Goal: Task Accomplishment & Management: Use online tool/utility

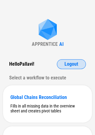
click at [61, 61] on button "Logout" at bounding box center [71, 64] width 29 height 10
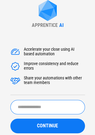
click at [45, 101] on input "text" at bounding box center [47, 107] width 74 height 14
type input "******"
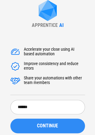
click at [27, 127] on div "CONTINUE" at bounding box center [48, 125] width 60 height 5
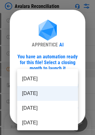
click at [43, 85] on body "Avalara Reconciliation User information pending... User information pending... …" at bounding box center [47, 67] width 95 height 135
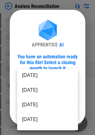
scroll to position [33, 0]
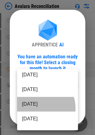
click at [36, 108] on li "[DATE]" at bounding box center [47, 104] width 61 height 15
type input "********"
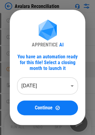
click at [36, 108] on span "Continue" at bounding box center [44, 107] width 18 height 5
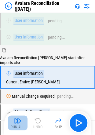
click at [16, 121] on img "button" at bounding box center [17, 120] width 7 height 7
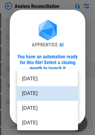
click at [45, 79] on body "Avalara Reconciliation User information pending... User information pending... …" at bounding box center [47, 67] width 95 height 135
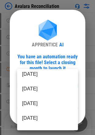
scroll to position [34, 0]
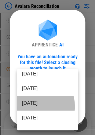
click at [32, 106] on li "[DATE]" at bounding box center [47, 103] width 61 height 15
type input "********"
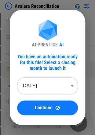
click at [32, 106] on div "Continue" at bounding box center [47, 107] width 46 height 5
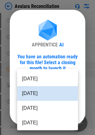
click at [29, 81] on body "Avalara Reconciliation User information pending... User information pending... …" at bounding box center [47, 67] width 95 height 135
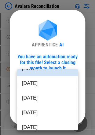
scroll to position [25, 0]
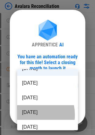
click at [27, 115] on li "[DATE]" at bounding box center [47, 112] width 61 height 15
type input "********"
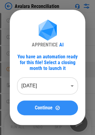
click at [46, 107] on span "Continue" at bounding box center [44, 107] width 18 height 5
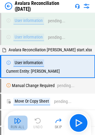
click at [22, 121] on button "Run All" at bounding box center [18, 122] width 20 height 15
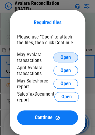
click at [62, 60] on span "Open" at bounding box center [65, 57] width 10 height 5
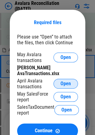
click at [58, 81] on button "Open" at bounding box center [65, 84] width 24 height 10
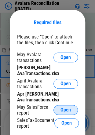
click at [56, 109] on button "Open" at bounding box center [65, 110] width 24 height 10
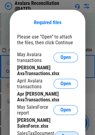
click at [63, 134] on span "Open" at bounding box center [66, 136] width 10 height 5
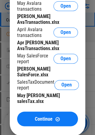
scroll to position [52, 0]
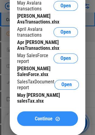
click at [28, 111] on button "Continue" at bounding box center [47, 118] width 61 height 15
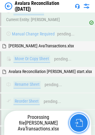
click at [75, 118] on button "button" at bounding box center [79, 123] width 20 height 20
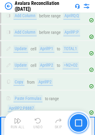
scroll to position [14286, 0]
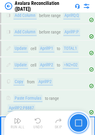
click at [81, 126] on button "button" at bounding box center [79, 123] width 20 height 20
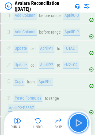
click at [81, 126] on img "button" at bounding box center [79, 123] width 10 height 10
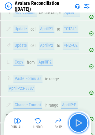
click at [81, 126] on img "button" at bounding box center [79, 123] width 10 height 10
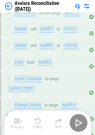
scroll to position [14324, 0]
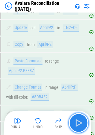
click at [81, 126] on img "button" at bounding box center [79, 123] width 10 height 10
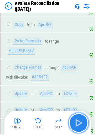
scroll to position [14361, 0]
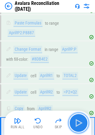
click at [81, 126] on img "button" at bounding box center [79, 123] width 10 height 10
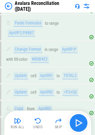
scroll to position [14387, 0]
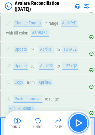
click at [81, 126] on img "button" at bounding box center [79, 123] width 10 height 10
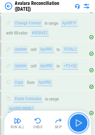
click at [81, 126] on img "button" at bounding box center [79, 123] width 10 height 10
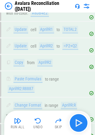
scroll to position [14425, 0]
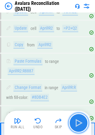
click at [81, 126] on img "button" at bounding box center [79, 123] width 10 height 10
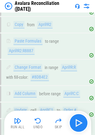
scroll to position [14467, 0]
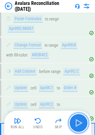
click at [81, 126] on img "button" at bounding box center [79, 123] width 10 height 10
click at [81, 121] on img "button" at bounding box center [79, 123] width 10 height 10
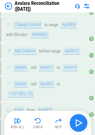
scroll to position [14515, 0]
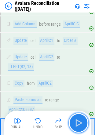
click at [81, 121] on img "button" at bounding box center [79, 123] width 10 height 10
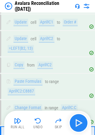
scroll to position [14541, 0]
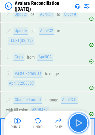
click at [81, 121] on img "button" at bounding box center [79, 123] width 10 height 10
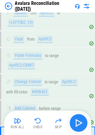
scroll to position [14567, 0]
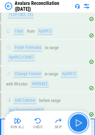
click at [81, 121] on img "button" at bounding box center [79, 123] width 10 height 10
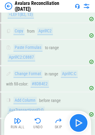
scroll to position [14593, 0]
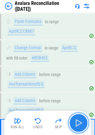
click at [81, 121] on img "button" at bounding box center [79, 123] width 10 height 10
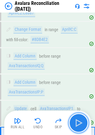
click at [81, 121] on img "button" at bounding box center [79, 123] width 10 height 10
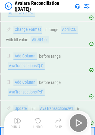
scroll to position [14619, 0]
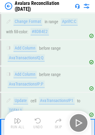
click at [81, 121] on div "Run All Undo Skip" at bounding box center [48, 123] width 81 height 20
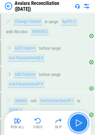
click at [81, 121] on img "button" at bounding box center [79, 123] width 10 height 10
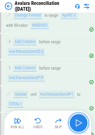
click at [81, 121] on img "button" at bounding box center [79, 123] width 10 height 10
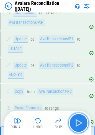
scroll to position [14692, 0]
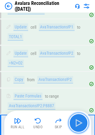
click at [81, 121] on img "button" at bounding box center [79, 123] width 10 height 10
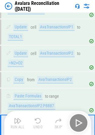
click at [81, 121] on div "Run All Undo Skip" at bounding box center [48, 123] width 81 height 20
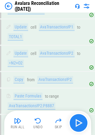
scroll to position [14723, 0]
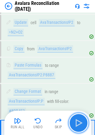
click at [81, 121] on img "button" at bounding box center [79, 123] width 10 height 10
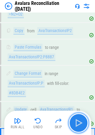
click at [81, 121] on img "button" at bounding box center [79, 123] width 10 height 10
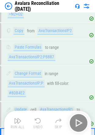
scroll to position [14749, 0]
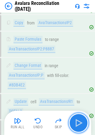
click at [81, 121] on img "button" at bounding box center [79, 123] width 10 height 10
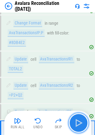
click at [81, 121] on img "button" at bounding box center [79, 123] width 10 height 10
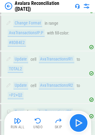
scroll to position [14822, 0]
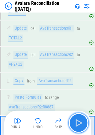
click at [81, 121] on img "button" at bounding box center [79, 123] width 10 height 10
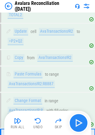
scroll to position [14853, 0]
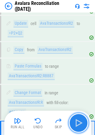
click at [81, 121] on img "button" at bounding box center [79, 123] width 10 height 10
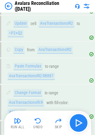
scroll to position [14879, 0]
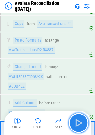
click at [81, 121] on img "button" at bounding box center [79, 123] width 10 height 10
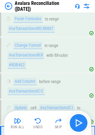
scroll to position [14905, 0]
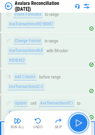
click at [81, 121] on img "button" at bounding box center [79, 123] width 10 height 10
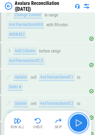
click at [81, 121] on img "button" at bounding box center [79, 123] width 10 height 10
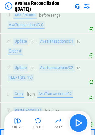
scroll to position [14979, 0]
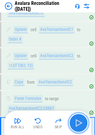
click at [81, 121] on img "button" at bounding box center [79, 123] width 10 height 10
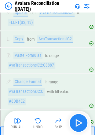
scroll to position [15026, 0]
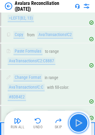
click at [81, 121] on img "button" at bounding box center [79, 123] width 10 height 10
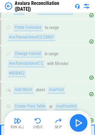
scroll to position [15052, 0]
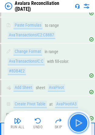
click at [81, 121] on img "button" at bounding box center [79, 123] width 10 height 10
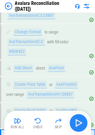
scroll to position [15087, 0]
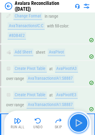
click at [81, 121] on img "button" at bounding box center [79, 123] width 10 height 10
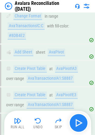
scroll to position [15123, 0]
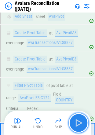
click at [81, 121] on img "button" at bounding box center [79, 123] width 10 height 10
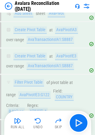
scroll to position [15127, 0]
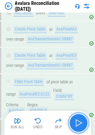
click at [81, 123] on img "button" at bounding box center [79, 123] width 10 height 10
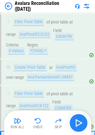
scroll to position [15194, 0]
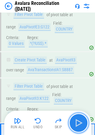
click at [81, 123] on img "button" at bounding box center [79, 123] width 10 height 10
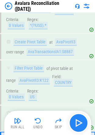
scroll to position [15220, 0]
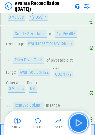
click at [81, 123] on img "button" at bounding box center [79, 123] width 10 height 10
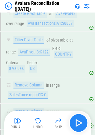
scroll to position [15262, 0]
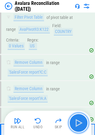
click at [81, 123] on img "button" at bounding box center [79, 123] width 10 height 10
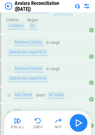
scroll to position [15309, 0]
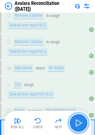
click at [81, 123] on img "button" at bounding box center [79, 123] width 10 height 10
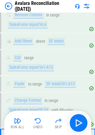
scroll to position [15336, 0]
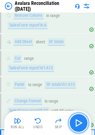
click at [79, 122] on img "button" at bounding box center [79, 123] width 10 height 10
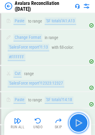
scroll to position [15411, 0]
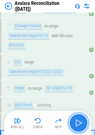
click at [79, 122] on img "button" at bounding box center [79, 123] width 10 height 10
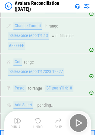
click at [79, 122] on div "Run All Undo Skip" at bounding box center [48, 123] width 81 height 20
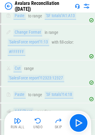
scroll to position [15405, 0]
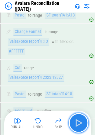
click at [70, 118] on button "button" at bounding box center [79, 123] width 20 height 20
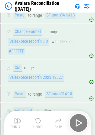
click at [84, 129] on div "Run All Undo Skip" at bounding box center [48, 123] width 81 height 20
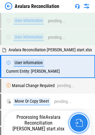
click at [79, 118] on button "button" at bounding box center [79, 123] width 20 height 20
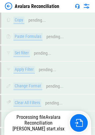
scroll to position [13603, 0]
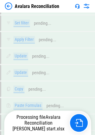
scroll to position [13481, 0]
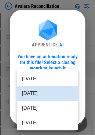
click at [46, 88] on body "Avalara Reconciliation User information pending... User information pending... …" at bounding box center [47, 67] width 95 height 135
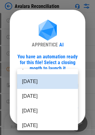
scroll to position [12, 0]
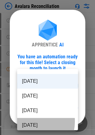
click at [24, 121] on li "May 2025" at bounding box center [47, 125] width 61 height 15
type input "********"
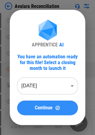
click at [39, 103] on button "Continue" at bounding box center [47, 107] width 61 height 15
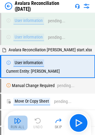
click at [18, 117] on img "button" at bounding box center [17, 120] width 7 height 7
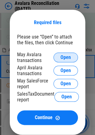
click at [68, 60] on span "Open" at bounding box center [65, 57] width 10 height 5
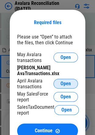
click at [69, 80] on button "Open" at bounding box center [65, 84] width 24 height 10
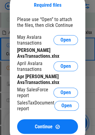
scroll to position [20, 0]
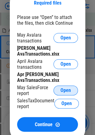
click at [56, 89] on button "Open" at bounding box center [65, 90] width 24 height 10
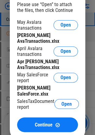
scroll to position [55, 0]
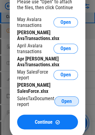
click at [66, 101] on button "Open" at bounding box center [66, 101] width 24 height 10
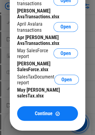
scroll to position [113, 0]
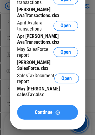
click at [29, 105] on button "Continue" at bounding box center [47, 112] width 61 height 15
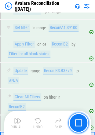
scroll to position [15716, 0]
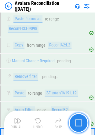
click at [75, 118] on button "button" at bounding box center [79, 123] width 20 height 20
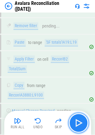
scroll to position [16024, 0]
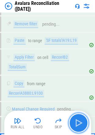
click at [75, 118] on img "button" at bounding box center [79, 123] width 10 height 10
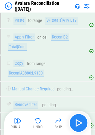
scroll to position [16071, 0]
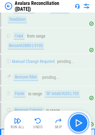
click at [80, 122] on img "button" at bounding box center [79, 123] width 10 height 10
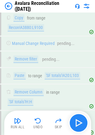
scroll to position [16097, 0]
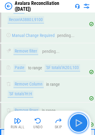
click at [80, 122] on img "button" at bounding box center [79, 123] width 10 height 10
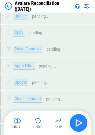
scroll to position [17234, 0]
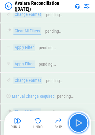
click at [80, 122] on img "button" at bounding box center [79, 123] width 10 height 10
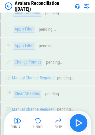
scroll to position [17260, 0]
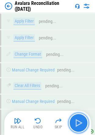
click at [80, 122] on img "button" at bounding box center [79, 123] width 10 height 10
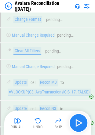
scroll to position [17297, 0]
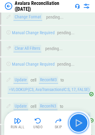
click at [80, 122] on img "button" at bounding box center [79, 123] width 10 height 10
click at [73, 118] on button "button" at bounding box center [79, 123] width 20 height 20
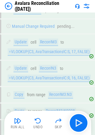
scroll to position [17334, 0]
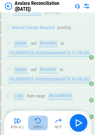
click at [39, 121] on img "button" at bounding box center [37, 120] width 7 height 7
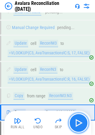
click at [79, 121] on img "button" at bounding box center [79, 123] width 10 height 10
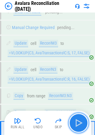
click at [83, 125] on img "button" at bounding box center [79, 123] width 10 height 10
click at [75, 123] on img "button" at bounding box center [79, 123] width 10 height 10
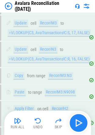
scroll to position [17376, 0]
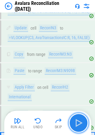
click at [75, 123] on img "button" at bounding box center [79, 123] width 10 height 10
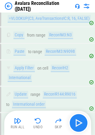
scroll to position [17407, 0]
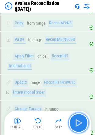
click at [75, 123] on img "button" at bounding box center [79, 123] width 10 height 10
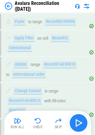
scroll to position [17433, 0]
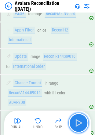
click at [75, 123] on img "button" at bounding box center [79, 123] width 10 height 10
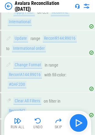
scroll to position [17459, 0]
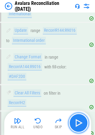
click at [75, 123] on img "button" at bounding box center [79, 123] width 10 height 10
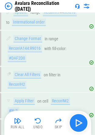
scroll to position [17485, 0]
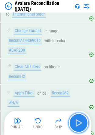
click at [75, 123] on img "button" at bounding box center [79, 123] width 10 height 10
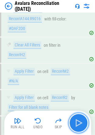
scroll to position [17511, 0]
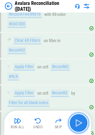
click at [75, 123] on img "button" at bounding box center [79, 123] width 10 height 10
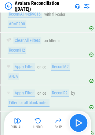
scroll to position [17548, 0]
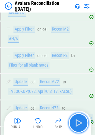
click at [75, 123] on img "button" at bounding box center [79, 123] width 10 height 10
click at [73, 118] on button "button" at bounding box center [79, 123] width 20 height 20
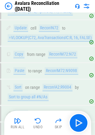
scroll to position [17627, 0]
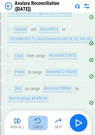
click at [41, 121] on img "button" at bounding box center [37, 120] width 7 height 7
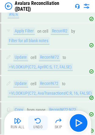
scroll to position [17570, 0]
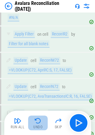
click at [42, 129] on button "Undo" at bounding box center [38, 122] width 20 height 15
click at [37, 124] on button "Undo" at bounding box center [38, 122] width 20 height 15
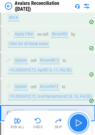
click at [77, 121] on img "button" at bounding box center [79, 123] width 10 height 10
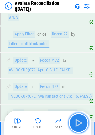
click at [77, 121] on img "button" at bounding box center [79, 123] width 10 height 10
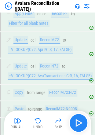
scroll to position [17628, 0]
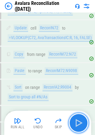
click at [77, 121] on img "button" at bounding box center [79, 123] width 10 height 10
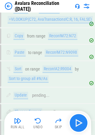
scroll to position [17654, 0]
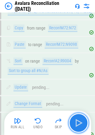
click at [77, 121] on img "button" at bounding box center [79, 123] width 10 height 10
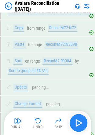
scroll to position [17680, 0]
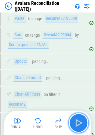
click at [77, 121] on img "button" at bounding box center [79, 123] width 10 height 10
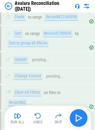
click at [77, 121] on div "Run All Undo Skip" at bounding box center [48, 118] width 81 height 20
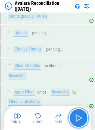
click at [77, 121] on img "button" at bounding box center [79, 118] width 10 height 10
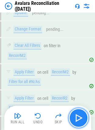
click at [77, 121] on img "button" at bounding box center [79, 118] width 10 height 10
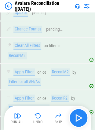
scroll to position [17751, 0]
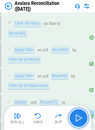
click at [77, 121] on img "button" at bounding box center [79, 118] width 10 height 10
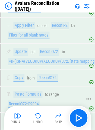
scroll to position [17803, 0]
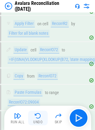
click at [34, 114] on button "Undo" at bounding box center [38, 118] width 20 height 15
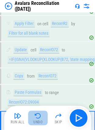
click at [34, 114] on button "Undo" at bounding box center [38, 118] width 20 height 15
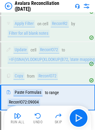
click at [75, 115] on div "Run All Undo Skip" at bounding box center [48, 118] width 81 height 20
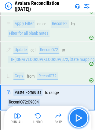
click at [74, 112] on button "button" at bounding box center [79, 118] width 20 height 20
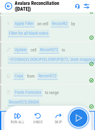
click at [74, 112] on button "button" at bounding box center [79, 118] width 20 height 20
click at [82, 118] on img "button" at bounding box center [79, 118] width 10 height 10
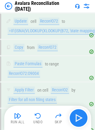
scroll to position [17834, 0]
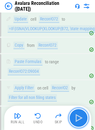
click at [75, 117] on img "button" at bounding box center [79, 118] width 10 height 10
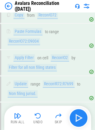
scroll to position [17865, 0]
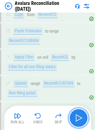
click at [75, 117] on img "button" at bounding box center [79, 118] width 10 height 10
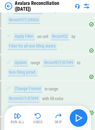
scroll to position [17917, 0]
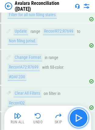
click at [84, 119] on button "button" at bounding box center [79, 118] width 20 height 20
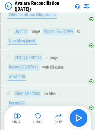
scroll to position [17948, 0]
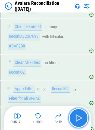
click at [77, 118] on img "button" at bounding box center [79, 118] width 10 height 10
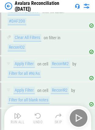
scroll to position [17989, 0]
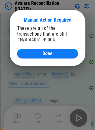
click at [26, 49] on div "These are all of the transactions that are still #N/A A4061:R9004. Done" at bounding box center [47, 41] width 61 height 33
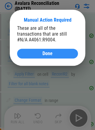
click at [24, 51] on button "Done" at bounding box center [47, 54] width 61 height 10
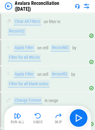
scroll to position [18020, 0]
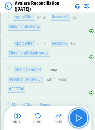
click at [78, 116] on img "button" at bounding box center [79, 118] width 10 height 10
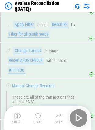
scroll to position [18052, 0]
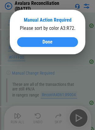
click at [56, 44] on div "Done" at bounding box center [47, 42] width 46 height 5
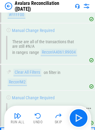
scroll to position [18096, 0]
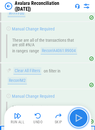
click at [77, 117] on img "button" at bounding box center [79, 118] width 10 height 10
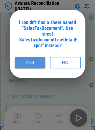
click at [32, 63] on button "Yes" at bounding box center [30, 62] width 31 height 11
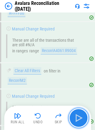
click at [74, 119] on img "button" at bounding box center [79, 118] width 10 height 10
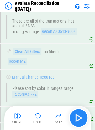
scroll to position [18128, 0]
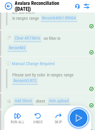
click at [74, 119] on img "button" at bounding box center [79, 118] width 10 height 10
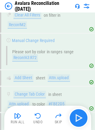
scroll to position [18160, 0]
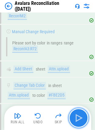
click at [74, 119] on img "button" at bounding box center [79, 118] width 10 height 10
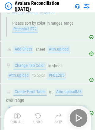
scroll to position [18200, 0]
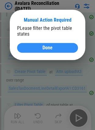
click at [25, 47] on div "Done" at bounding box center [47, 47] width 46 height 5
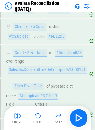
scroll to position [18231, 0]
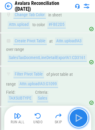
click at [77, 119] on img "button" at bounding box center [79, 118] width 10 height 10
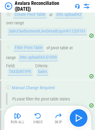
scroll to position [18263, 0]
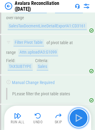
click at [77, 119] on img "button" at bounding box center [79, 118] width 10 height 10
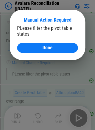
scroll to position [18303, 0]
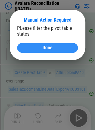
click at [51, 46] on span "Done" at bounding box center [47, 47] width 10 height 5
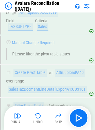
scroll to position [18330, 0]
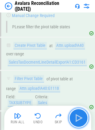
click at [80, 121] on img "button" at bounding box center [79, 118] width 10 height 10
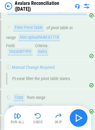
scroll to position [18383, 0]
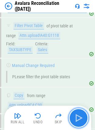
click at [80, 121] on img "button" at bounding box center [79, 118] width 10 height 10
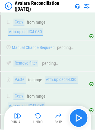
scroll to position [18457, 0]
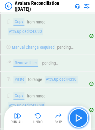
click at [80, 121] on img "button" at bounding box center [79, 118] width 10 height 10
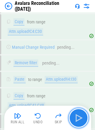
click at [80, 121] on img "button" at bounding box center [79, 118] width 10 height 10
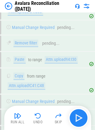
scroll to position [18496, 0]
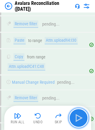
click at [80, 121] on img "button" at bounding box center [79, 118] width 10 height 10
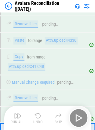
click at [80, 121] on div "Run All Undo Skip" at bounding box center [48, 118] width 81 height 20
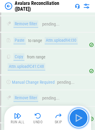
click at [80, 121] on img "button" at bounding box center [79, 118] width 10 height 10
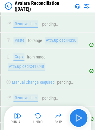
click at [80, 121] on div "Run All Undo Skip" at bounding box center [48, 118] width 81 height 20
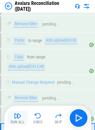
drag, startPoint x: 80, startPoint y: 121, endPoint x: 14, endPoint y: 117, distance: 66.4
click at [14, 117] on div "Run All Undo Skip" at bounding box center [48, 118] width 81 height 20
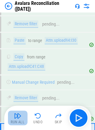
click at [14, 117] on img "button" at bounding box center [17, 115] width 7 height 7
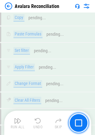
scroll to position [13603, 0]
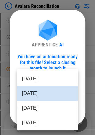
click at [26, 84] on body "Avalara Reconciliation User information pending... User information pending... …" at bounding box center [47, 67] width 95 height 135
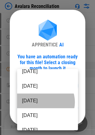
click at [42, 102] on li "[DATE]" at bounding box center [47, 100] width 61 height 15
type input "********"
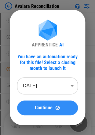
click at [37, 110] on span "Continue" at bounding box center [44, 107] width 18 height 5
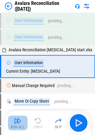
click at [25, 118] on button "Run All" at bounding box center [18, 122] width 20 height 15
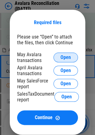
click at [63, 54] on button "Open" at bounding box center [65, 57] width 24 height 10
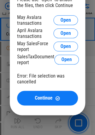
scroll to position [0, 0]
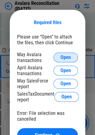
click at [67, 55] on span "Open" at bounding box center [65, 57] width 10 height 5
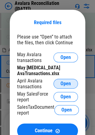
click at [60, 79] on button "Open" at bounding box center [65, 84] width 24 height 10
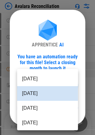
click at [27, 88] on body "Avalara Reconciliation User information pending... User information pending... …" at bounding box center [47, 67] width 95 height 135
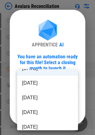
scroll to position [26, 0]
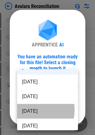
click at [24, 110] on li "[DATE]" at bounding box center [47, 111] width 61 height 15
type input "********"
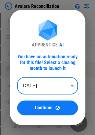
click at [24, 110] on button "Continue" at bounding box center [47, 107] width 61 height 15
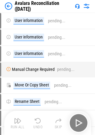
click at [24, 110] on div "Reorder Sheet pending..." at bounding box center [47, 118] width 95 height 16
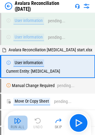
click at [17, 122] on img "button" at bounding box center [17, 120] width 7 height 7
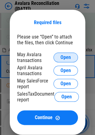
click at [69, 55] on span "Open" at bounding box center [65, 57] width 10 height 5
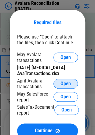
click at [64, 79] on button "Open" at bounding box center [65, 84] width 24 height 10
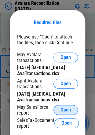
click at [57, 108] on button "Open" at bounding box center [65, 110] width 24 height 10
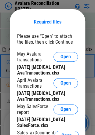
scroll to position [41, 0]
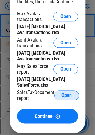
click at [63, 93] on span "Open" at bounding box center [66, 95] width 10 height 5
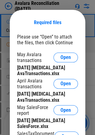
scroll to position [69, 0]
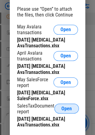
click at [58, 105] on button "Open" at bounding box center [66, 108] width 24 height 10
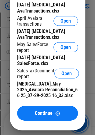
scroll to position [132, 0]
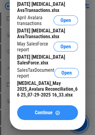
click at [24, 105] on button "Continue" at bounding box center [47, 112] width 61 height 15
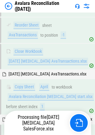
scroll to position [13596, 0]
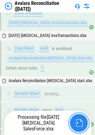
click at [78, 120] on img "button" at bounding box center [79, 123] width 8 height 8
click at [80, 125] on img "button" at bounding box center [79, 123] width 8 height 8
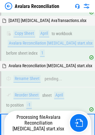
scroll to position [13612, 0]
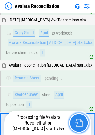
click at [80, 125] on img "button" at bounding box center [79, 123] width 8 height 8
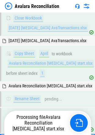
scroll to position [13596, 0]
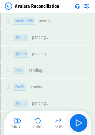
scroll to position [13603, 0]
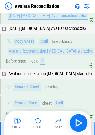
click at [9, 5] on img at bounding box center [8, 5] width 7 height 7
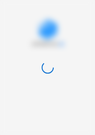
scroll to position [0, 0]
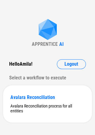
click at [5, 26] on div "APPRENTICE AI Hello [PERSON_NAME] ! Logout Select a workflow to execute Avalara…" at bounding box center [47, 70] width 95 height 141
click at [54, 109] on div "Avalara Reconciliation process for all entities" at bounding box center [47, 108] width 74 height 10
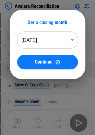
click at [58, 43] on body "Avalara Reconciliation User information pending... User information pending... …" at bounding box center [47, 67] width 95 height 135
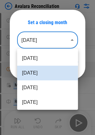
scroll to position [8, 0]
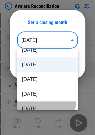
click at [33, 103] on li "[DATE]" at bounding box center [47, 108] width 61 height 15
type input "********"
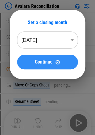
click at [33, 65] on button "Continue" at bounding box center [47, 62] width 61 height 15
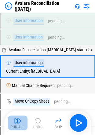
click at [20, 117] on img "button" at bounding box center [17, 120] width 7 height 7
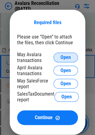
click at [56, 60] on button "Open" at bounding box center [65, 57] width 24 height 10
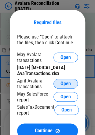
click at [64, 86] on span "Open" at bounding box center [65, 83] width 10 height 5
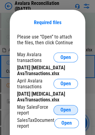
click at [61, 108] on button "Open" at bounding box center [65, 110] width 24 height 10
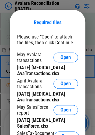
scroll to position [45, 0]
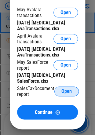
click at [67, 86] on button "Open" at bounding box center [66, 91] width 24 height 10
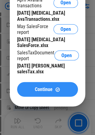
scroll to position [126, 0]
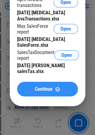
click at [42, 86] on span "Continue" at bounding box center [44, 88] width 18 height 5
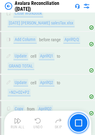
scroll to position [14040, 0]
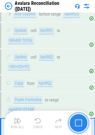
click at [79, 131] on button "button" at bounding box center [79, 123] width 20 height 20
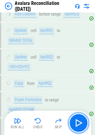
scroll to position [14067, 0]
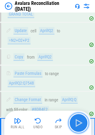
click at [79, 119] on img "button" at bounding box center [79, 123] width 10 height 10
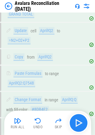
scroll to position [14093, 0]
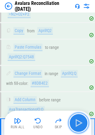
click at [79, 119] on img "button" at bounding box center [79, 123] width 10 height 10
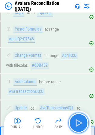
click at [79, 119] on img "button" at bounding box center [79, 123] width 10 height 10
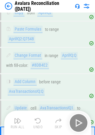
scroll to position [14118, 0]
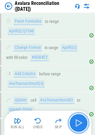
click at [79, 119] on img "button" at bounding box center [79, 123] width 10 height 10
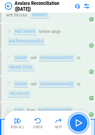
click at [79, 119] on img "button" at bounding box center [79, 123] width 10 height 10
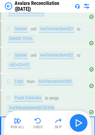
scroll to position [14192, 0]
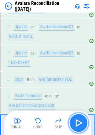
click at [79, 119] on img "button" at bounding box center [79, 123] width 10 height 10
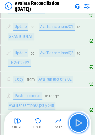
click at [79, 119] on img "button" at bounding box center [79, 123] width 10 height 10
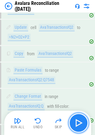
scroll to position [14239, 0]
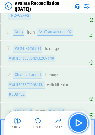
click at [79, 119] on img "button" at bounding box center [79, 123] width 10 height 10
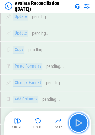
click at [79, 119] on img "button" at bounding box center [79, 123] width 10 height 10
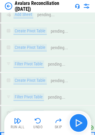
scroll to position [14979, 0]
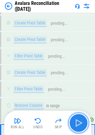
click at [79, 119] on img "button" at bounding box center [79, 123] width 10 height 10
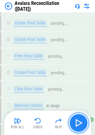
click at [79, 119] on img "button" at bounding box center [79, 123] width 10 height 10
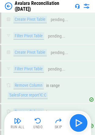
scroll to position [15022, 0]
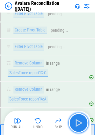
click at [79, 119] on img "button" at bounding box center [79, 123] width 10 height 10
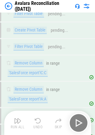
click at [79, 119] on div "Run All Undo Skip" at bounding box center [48, 123] width 81 height 20
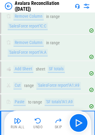
scroll to position [15069, 0]
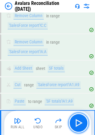
click at [79, 119] on img "button" at bounding box center [79, 123] width 10 height 10
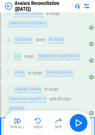
scroll to position [15100, 0]
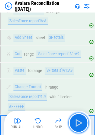
click at [79, 119] on img "button" at bounding box center [79, 123] width 10 height 10
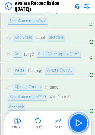
click at [79, 119] on img "button" at bounding box center [79, 123] width 10 height 10
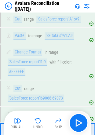
scroll to position [15137, 0]
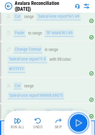
click at [79, 119] on img "button" at bounding box center [79, 123] width 10 height 10
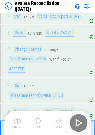
click at [79, 119] on div "Run All Undo Skip" at bounding box center [48, 123] width 81 height 20
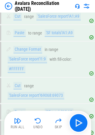
scroll to position [15162, 0]
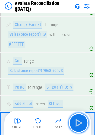
click at [79, 119] on img "button" at bounding box center [79, 123] width 10 height 10
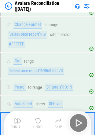
click at [79, 119] on div "Run All Undo Skip" at bounding box center [48, 123] width 81 height 20
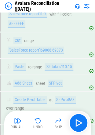
scroll to position [15220, 0]
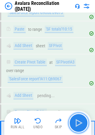
click at [75, 117] on button "button" at bounding box center [79, 123] width 20 height 20
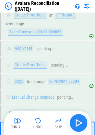
scroll to position [15267, 0]
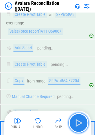
click at [76, 124] on img "button" at bounding box center [79, 123] width 10 height 10
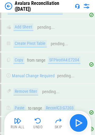
scroll to position [15331, 0]
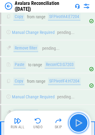
click at [76, 124] on img "button" at bounding box center [79, 123] width 10 height 10
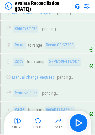
scroll to position [15364, 0]
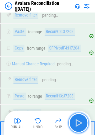
click at [72, 124] on button "button" at bounding box center [79, 123] width 20 height 20
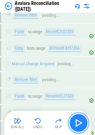
click at [72, 124] on button "button" at bounding box center [79, 123] width 20 height 20
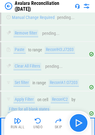
scroll to position [15412, 0]
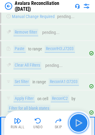
click at [72, 124] on button "button" at bounding box center [79, 123] width 20 height 20
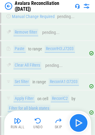
scroll to position [15438, 0]
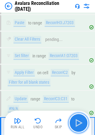
click at [72, 124] on button "button" at bounding box center [79, 123] width 20 height 20
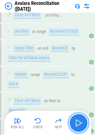
scroll to position [15475, 0]
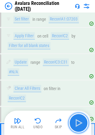
click at [72, 124] on button "button" at bounding box center [79, 123] width 20 height 20
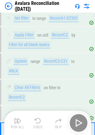
click at [72, 124] on div "Run All Undo Skip" at bounding box center [48, 123] width 81 height 20
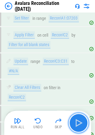
click at [72, 124] on button "button" at bounding box center [79, 123] width 20 height 20
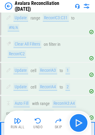
scroll to position [15522, 0]
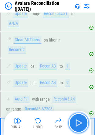
click at [72, 124] on button "button" at bounding box center [79, 123] width 20 height 20
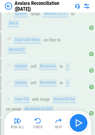
scroll to position [15565, 0]
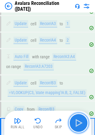
click at [72, 124] on button "button" at bounding box center [79, 123] width 20 height 20
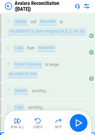
scroll to position [15635, 0]
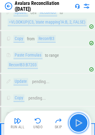
click at [84, 122] on button "button" at bounding box center [79, 123] width 20 height 20
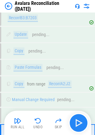
scroll to position [15683, 0]
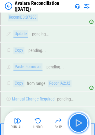
click at [84, 122] on button "button" at bounding box center [79, 123] width 20 height 20
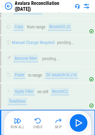
scroll to position [15741, 0]
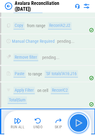
click at [81, 120] on img "button" at bounding box center [79, 123] width 10 height 10
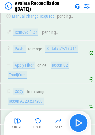
scroll to position [15783, 0]
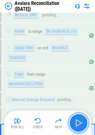
click at [81, 120] on img "button" at bounding box center [79, 123] width 10 height 10
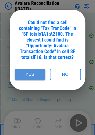
click at [32, 71] on button "Yes" at bounding box center [30, 74] width 31 height 11
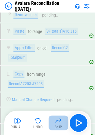
click at [59, 117] on img "button" at bounding box center [58, 120] width 7 height 7
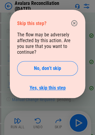
click at [45, 85] on link "Yes, skip this step" at bounding box center [48, 88] width 36 height 6
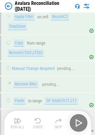
scroll to position [15830, 0]
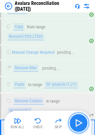
click at [85, 118] on button "button" at bounding box center [79, 123] width 20 height 20
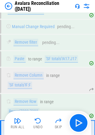
scroll to position [15856, 0]
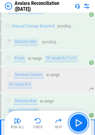
click at [79, 120] on img "button" at bounding box center [79, 123] width 10 height 10
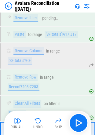
scroll to position [15882, 0]
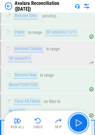
click at [79, 120] on img "button" at bounding box center [79, 123] width 10 height 10
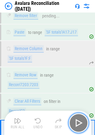
click at [79, 120] on img "button" at bounding box center [79, 123] width 10 height 10
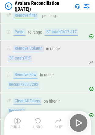
scroll to position [15908, 0]
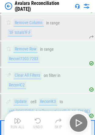
click at [79, 120] on div "Run All Undo Skip" at bounding box center [48, 123] width 81 height 20
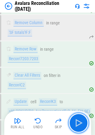
click at [79, 120] on img "button" at bounding box center [79, 123] width 10 height 10
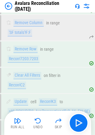
scroll to position [15946, 0]
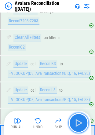
click at [81, 124] on img "button" at bounding box center [79, 123] width 10 height 10
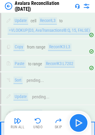
scroll to position [16016, 0]
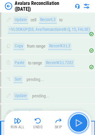
click at [81, 118] on img "button" at bounding box center [79, 123] width 10 height 10
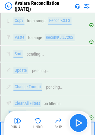
scroll to position [16042, 0]
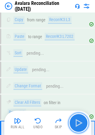
click at [81, 118] on img "button" at bounding box center [79, 123] width 10 height 10
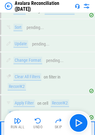
scroll to position [16068, 0]
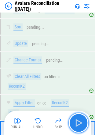
click at [83, 119] on img "button" at bounding box center [79, 123] width 10 height 10
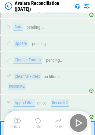
click at [83, 119] on div "Run All Undo Skip" at bounding box center [48, 123] width 81 height 20
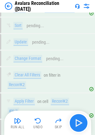
scroll to position [16094, 0]
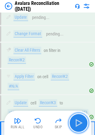
click at [83, 119] on img "button" at bounding box center [79, 123] width 10 height 10
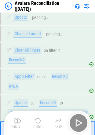
click at [83, 119] on div "Run All Undo Skip" at bounding box center [48, 123] width 81 height 20
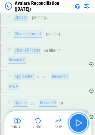
click at [83, 119] on img "button" at bounding box center [79, 123] width 10 height 10
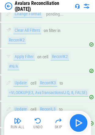
scroll to position [16132, 0]
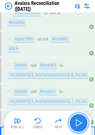
click at [83, 119] on img "button" at bounding box center [79, 123] width 10 height 10
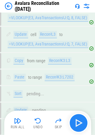
scroll to position [16202, 0]
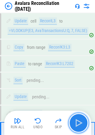
click at [83, 119] on img "button" at bounding box center [79, 123] width 10 height 10
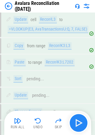
scroll to position [16228, 0]
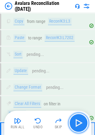
click at [79, 120] on img "button" at bounding box center [79, 123] width 10 height 10
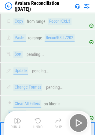
click at [79, 120] on div "Run All Undo Skip" at bounding box center [48, 123] width 81 height 20
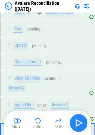
scroll to position [16254, 0]
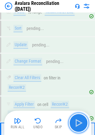
click at [79, 120] on img "button" at bounding box center [79, 123] width 10 height 10
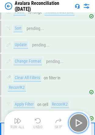
click at [79, 120] on img "button" at bounding box center [79, 123] width 10 height 10
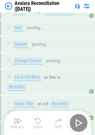
scroll to position [16280, 0]
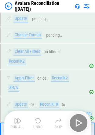
click at [79, 120] on div "Run All Undo Skip" at bounding box center [48, 123] width 81 height 20
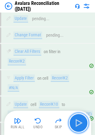
click at [79, 120] on img "button" at bounding box center [79, 123] width 10 height 10
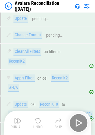
click at [79, 120] on div "Run All Undo Skip" at bounding box center [48, 123] width 81 height 20
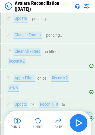
scroll to position [16318, 0]
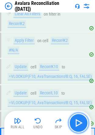
click at [79, 120] on img "button" at bounding box center [79, 123] width 10 height 10
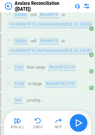
scroll to position [16389, 0]
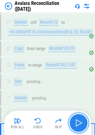
click at [79, 120] on img "button" at bounding box center [79, 123] width 10 height 10
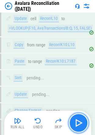
scroll to position [16414, 0]
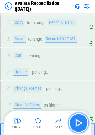
click at [79, 120] on img "button" at bounding box center [79, 123] width 10 height 10
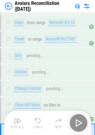
click at [79, 120] on div "Run All Undo Skip" at bounding box center [48, 123] width 81 height 20
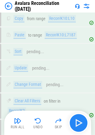
scroll to position [16440, 0]
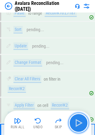
click at [79, 120] on img "button" at bounding box center [79, 123] width 10 height 10
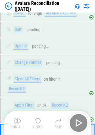
click at [79, 120] on div "Run All Undo Skip" at bounding box center [48, 123] width 81 height 20
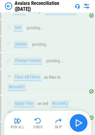
scroll to position [16467, 0]
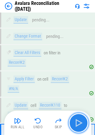
click at [79, 120] on img "button" at bounding box center [79, 123] width 10 height 10
click at [78, 120] on img "button" at bounding box center [79, 123] width 10 height 10
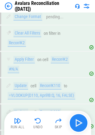
scroll to position [16504, 0]
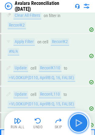
click at [78, 120] on img "button" at bounding box center [79, 123] width 10 height 10
click at [76, 122] on img "button" at bounding box center [79, 123] width 10 height 10
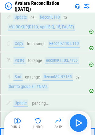
scroll to position [16584, 0]
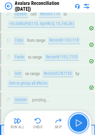
click at [79, 122] on img "button" at bounding box center [79, 123] width 10 height 10
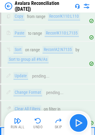
scroll to position [16610, 0]
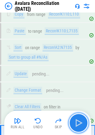
click at [80, 122] on img "button" at bounding box center [79, 123] width 10 height 10
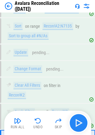
scroll to position [16636, 0]
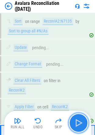
click at [80, 122] on img "button" at bounding box center [79, 123] width 10 height 10
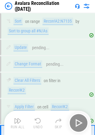
click at [80, 122] on div "Run All Undo Skip" at bounding box center [48, 123] width 81 height 20
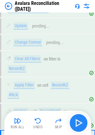
scroll to position [16662, 0]
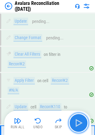
click at [80, 122] on img "button" at bounding box center [79, 123] width 10 height 10
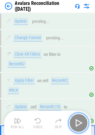
click at [80, 122] on img "button" at bounding box center [79, 123] width 10 height 10
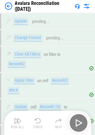
click at [80, 122] on div "Run All Undo Skip" at bounding box center [48, 123] width 81 height 20
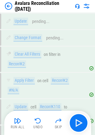
scroll to position [16700, 0]
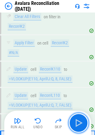
click at [80, 122] on img "button" at bounding box center [79, 123] width 10 height 10
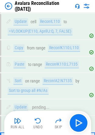
scroll to position [16780, 0]
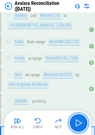
click at [80, 122] on img "button" at bounding box center [79, 123] width 10 height 10
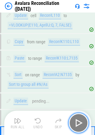
click at [80, 122] on img "button" at bounding box center [79, 123] width 10 height 10
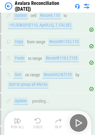
scroll to position [16806, 0]
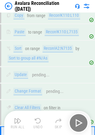
click at [80, 122] on div "Run All Undo Skip" at bounding box center [48, 123] width 81 height 20
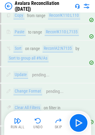
scroll to position [16832, 0]
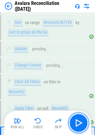
click at [80, 122] on img "button" at bounding box center [79, 123] width 10 height 10
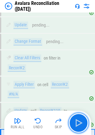
scroll to position [16858, 0]
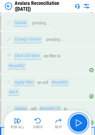
click at [80, 122] on img "button" at bounding box center [79, 123] width 10 height 10
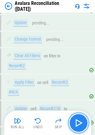
click at [78, 120] on img "button" at bounding box center [79, 123] width 10 height 10
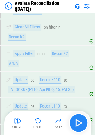
scroll to position [16895, 0]
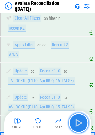
click at [78, 120] on img "button" at bounding box center [79, 123] width 10 height 10
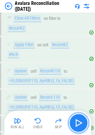
click at [78, 120] on img "button" at bounding box center [79, 123] width 10 height 10
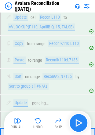
scroll to position [16976, 0]
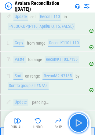
click at [78, 120] on img "button" at bounding box center [79, 123] width 10 height 10
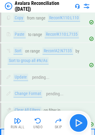
scroll to position [17002, 0]
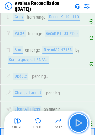
click at [78, 120] on img "button" at bounding box center [79, 123] width 10 height 10
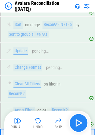
scroll to position [17028, 0]
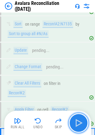
click at [78, 120] on img "button" at bounding box center [79, 123] width 10 height 10
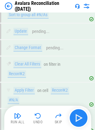
scroll to position [17056, 0]
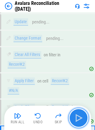
click at [78, 120] on img "button" at bounding box center [79, 118] width 10 height 10
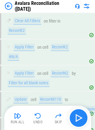
scroll to position [17098, 0]
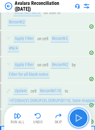
click at [78, 120] on img "button" at bounding box center [79, 118] width 10 height 10
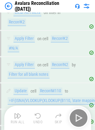
click at [78, 120] on div "Run All Undo Skip" at bounding box center [48, 118] width 81 height 20
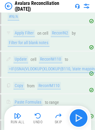
scroll to position [17151, 0]
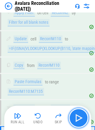
click at [78, 120] on img "button" at bounding box center [79, 118] width 10 height 10
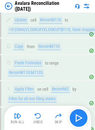
scroll to position [17181, 0]
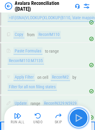
click at [78, 120] on img "button" at bounding box center [79, 118] width 10 height 10
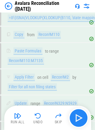
scroll to position [17212, 0]
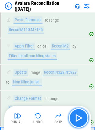
click at [78, 120] on img "button" at bounding box center [79, 118] width 10 height 10
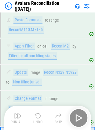
click at [78, 120] on div "Run All Undo Skip" at bounding box center [48, 118] width 81 height 20
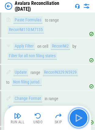
click at [78, 120] on img "button" at bounding box center [79, 118] width 10 height 10
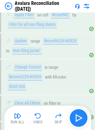
scroll to position [17264, 0]
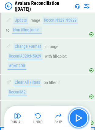
click at [78, 117] on img "button" at bounding box center [79, 118] width 10 height 10
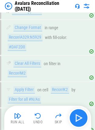
scroll to position [17295, 0]
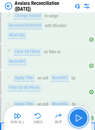
click at [79, 116] on img "button" at bounding box center [79, 118] width 10 height 10
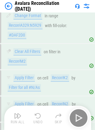
scroll to position [17334, 0]
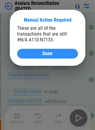
click at [55, 53] on div "Done" at bounding box center [47, 53] width 46 height 5
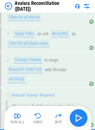
scroll to position [17367, 0]
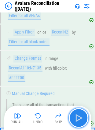
click at [80, 116] on img "button" at bounding box center [79, 118] width 10 height 10
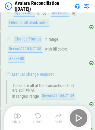
scroll to position [17399, 0]
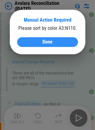
click at [50, 45] on span "Done" at bounding box center [47, 42] width 10 height 5
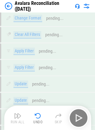
scroll to position [17740, 0]
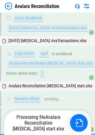
scroll to position [13596, 0]
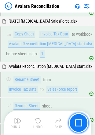
scroll to position [13735, 0]
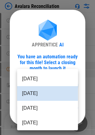
click at [33, 85] on body "Avalara Reconciliation User information pending... User information pending... …" at bounding box center [47, 67] width 95 height 135
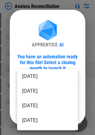
scroll to position [32, 0]
click at [30, 108] on li "[DATE]" at bounding box center [47, 105] width 61 height 15
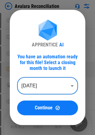
type input "********"
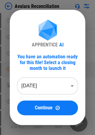
click at [32, 63] on div "You have an automation ready for this file! Select a closing month to launch it" at bounding box center [47, 62] width 61 height 17
click at [24, 55] on div "You have an automation ready for this file! Select a closing month to launch it" at bounding box center [47, 62] width 61 height 17
click at [70, 70] on div "You have an automation ready for this file! Select a closing month to launch it" at bounding box center [47, 62] width 61 height 17
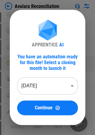
click at [29, 71] on div "You have an automation ready for this file! Select a closing month to launch it" at bounding box center [47, 62] width 61 height 17
click at [67, 67] on div "You have an automation ready for this file! Select a closing month to launch it" at bounding box center [47, 62] width 61 height 17
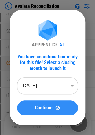
click at [39, 106] on span "Continue" at bounding box center [44, 107] width 18 height 5
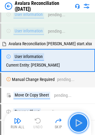
click at [78, 116] on button "button" at bounding box center [79, 123] width 20 height 20
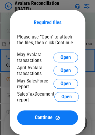
scroll to position [15, 0]
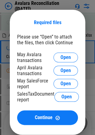
click at [26, 83] on div "May SalesForce report" at bounding box center [35, 84] width 36 height 12
click at [20, 96] on div "SalesTaxDocument report" at bounding box center [35, 97] width 37 height 12
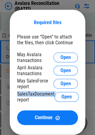
click at [20, 96] on div "SalesTaxDocument report" at bounding box center [35, 97] width 37 height 12
click at [29, 97] on div "SalesTaxDocument report" at bounding box center [35, 97] width 37 height 12
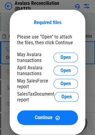
scroll to position [11, 0]
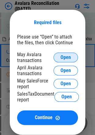
click at [72, 54] on button "Open" at bounding box center [65, 57] width 24 height 10
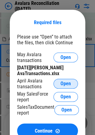
click at [64, 82] on span "Open" at bounding box center [65, 83] width 10 height 5
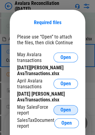
click at [61, 110] on span "Open" at bounding box center [65, 109] width 10 height 5
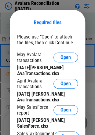
scroll to position [45, 0]
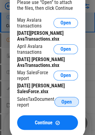
click at [64, 99] on span "Open" at bounding box center [66, 101] width 10 height 5
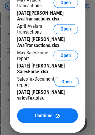
scroll to position [101, 0]
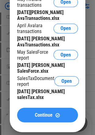
click at [26, 112] on div "Continue" at bounding box center [47, 114] width 46 height 5
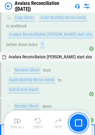
scroll to position [13755, 0]
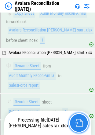
click at [78, 121] on img "button" at bounding box center [79, 123] width 8 height 8
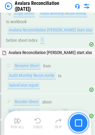
click at [81, 124] on img "button" at bounding box center [78, 122] width 7 height 7
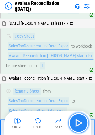
scroll to position [13892, 0]
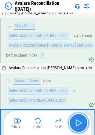
click at [81, 124] on img "button" at bounding box center [79, 123] width 10 height 10
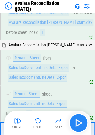
scroll to position [13923, 0]
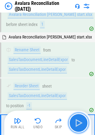
click at [81, 124] on img "button" at bounding box center [79, 123] width 10 height 10
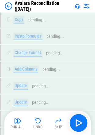
scroll to position [14173, 0]
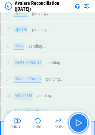
click at [76, 125] on img "button" at bounding box center [79, 123] width 10 height 10
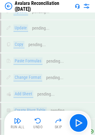
scroll to position [14206, 0]
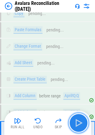
click at [79, 120] on img "button" at bounding box center [79, 123] width 10 height 10
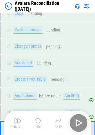
click at [79, 120] on div "Run All Undo Skip" at bounding box center [48, 123] width 81 height 20
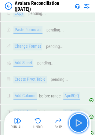
click at [79, 120] on img "button" at bounding box center [79, 123] width 10 height 10
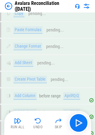
scroll to position [14239, 0]
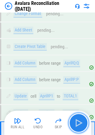
click at [75, 125] on img "button" at bounding box center [79, 123] width 10 height 10
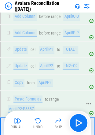
scroll to position [14286, 0]
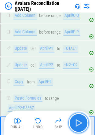
click at [79, 116] on button "button" at bounding box center [79, 123] width 20 height 20
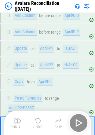
click at [79, 116] on div "Run All Undo Skip" at bounding box center [48, 123] width 81 height 20
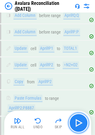
click at [81, 124] on img "button" at bounding box center [79, 123] width 10 height 10
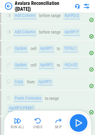
scroll to position [14324, 0]
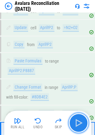
click at [77, 121] on img "button" at bounding box center [79, 123] width 10 height 10
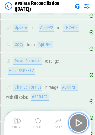
click at [77, 121] on img "button" at bounding box center [79, 123] width 10 height 10
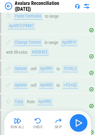
scroll to position [14387, 0]
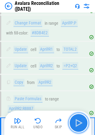
click at [77, 126] on img "button" at bounding box center [79, 123] width 10 height 10
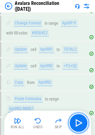
click at [81, 122] on img "button" at bounding box center [79, 123] width 10 height 10
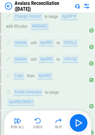
scroll to position [14425, 0]
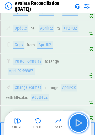
click at [75, 121] on img "button" at bounding box center [79, 123] width 10 height 10
click at [76, 118] on button "button" at bounding box center [79, 123] width 20 height 20
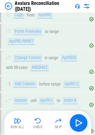
scroll to position [14467, 0]
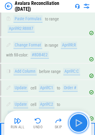
click at [75, 125] on img "button" at bounding box center [79, 123] width 10 height 10
click at [80, 121] on img "button" at bounding box center [79, 123] width 10 height 10
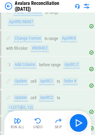
scroll to position [14515, 0]
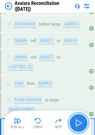
click at [81, 125] on img "button" at bounding box center [79, 123] width 10 height 10
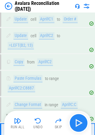
scroll to position [14541, 0]
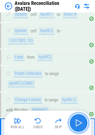
click at [81, 125] on img "button" at bounding box center [79, 123] width 10 height 10
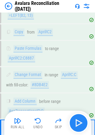
scroll to position [14567, 0]
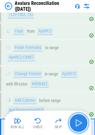
click at [85, 122] on button "button" at bounding box center [79, 123] width 20 height 20
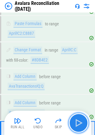
scroll to position [14593, 0]
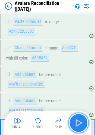
click at [78, 120] on img "button" at bounding box center [79, 123] width 10 height 10
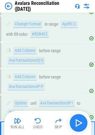
scroll to position [14619, 0]
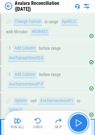
click at [83, 119] on img "button" at bounding box center [79, 123] width 10 height 10
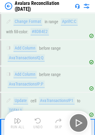
click at [79, 122] on div "Run All Undo Skip" at bounding box center [48, 123] width 81 height 20
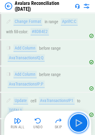
click at [79, 122] on img "button" at bounding box center [79, 123] width 10 height 10
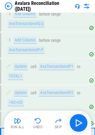
scroll to position [14661, 0]
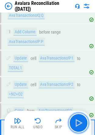
click at [79, 122] on img "button" at bounding box center [79, 123] width 10 height 10
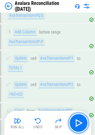
scroll to position [14692, 0]
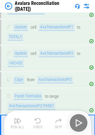
click at [79, 122] on div "Run All Undo Skip" at bounding box center [48, 123] width 81 height 20
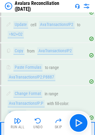
scroll to position [14723, 0]
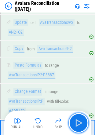
click at [79, 122] on img "button" at bounding box center [79, 123] width 10 height 10
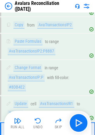
scroll to position [14749, 0]
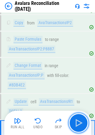
click at [79, 122] on img "button" at bounding box center [79, 123] width 10 height 10
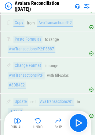
scroll to position [14791, 0]
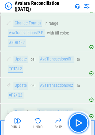
click at [79, 122] on img "button" at bounding box center [79, 123] width 10 height 10
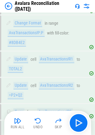
scroll to position [14822, 0]
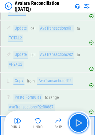
click at [79, 122] on img "button" at bounding box center [79, 123] width 10 height 10
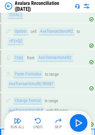
scroll to position [14853, 0]
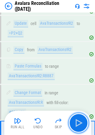
click at [79, 122] on img "button" at bounding box center [79, 123] width 10 height 10
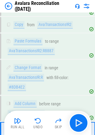
scroll to position [14879, 0]
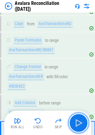
click at [79, 122] on img "button" at bounding box center [79, 123] width 10 height 10
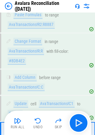
scroll to position [14905, 0]
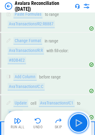
click at [79, 122] on img "button" at bounding box center [79, 123] width 10 height 10
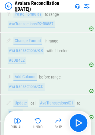
scroll to position [14948, 0]
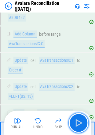
click at [79, 122] on img "button" at bounding box center [79, 123] width 10 height 10
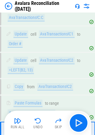
scroll to position [14979, 0]
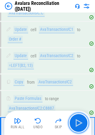
click at [79, 122] on img "button" at bounding box center [79, 123] width 10 height 10
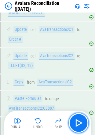
click at [79, 122] on img "button" at bounding box center [79, 123] width 10 height 10
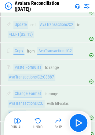
scroll to position [15026, 0]
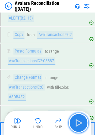
click at [81, 120] on img "button" at bounding box center [79, 123] width 10 height 10
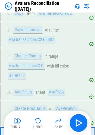
scroll to position [15052, 0]
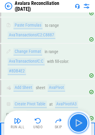
click at [74, 116] on button "button" at bounding box center [79, 123] width 20 height 20
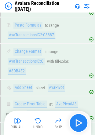
scroll to position [15087, 0]
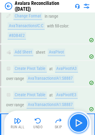
click at [84, 124] on button "button" at bounding box center [79, 123] width 20 height 20
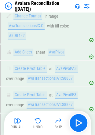
scroll to position [15123, 0]
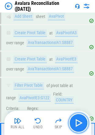
click at [71, 121] on button "button" at bounding box center [79, 123] width 20 height 20
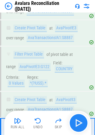
scroll to position [15158, 0]
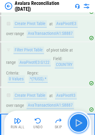
click at [82, 124] on img "button" at bounding box center [79, 123] width 10 height 10
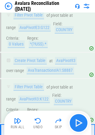
scroll to position [15194, 0]
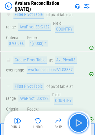
click at [74, 121] on img "button" at bounding box center [79, 123] width 10 height 10
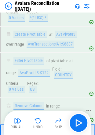
scroll to position [15220, 0]
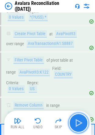
click at [81, 123] on img "button" at bounding box center [79, 123] width 10 height 10
click at [80, 123] on img "button" at bounding box center [79, 123] width 10 height 10
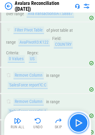
scroll to position [15262, 0]
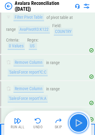
click at [80, 123] on img "button" at bounding box center [79, 123] width 10 height 10
click at [82, 125] on img "button" at bounding box center [79, 123] width 10 height 10
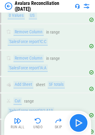
scroll to position [15309, 0]
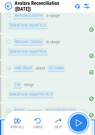
click at [79, 119] on img "button" at bounding box center [79, 123] width 10 height 10
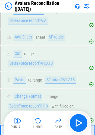
scroll to position [15340, 0]
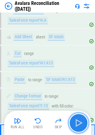
click at [86, 117] on button "button" at bounding box center [79, 123] width 20 height 20
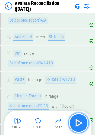
click at [82, 119] on img "button" at bounding box center [79, 123] width 10 height 10
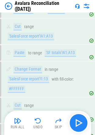
scroll to position [15411, 0]
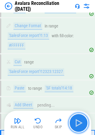
click at [81, 120] on img "button" at bounding box center [79, 123] width 10 height 10
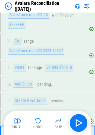
scroll to position [15435, 0]
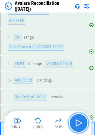
click at [80, 125] on img "button" at bounding box center [79, 123] width 10 height 10
click at [80, 123] on img "button" at bounding box center [79, 123] width 10 height 10
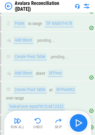
scroll to position [15508, 0]
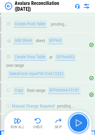
click at [71, 122] on button "button" at bounding box center [79, 123] width 20 height 20
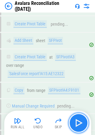
click at [82, 122] on img "button" at bounding box center [79, 123] width 10 height 10
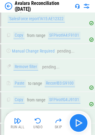
scroll to position [15572, 0]
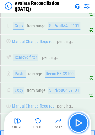
click at [82, 122] on img "button" at bounding box center [79, 123] width 10 height 10
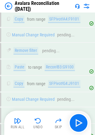
scroll to position [15605, 0]
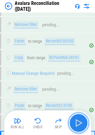
click at [88, 123] on button "button" at bounding box center [79, 123] width 20 height 20
click at [80, 119] on img "button" at bounding box center [79, 123] width 10 height 10
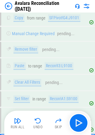
scroll to position [15652, 0]
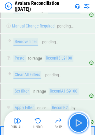
click at [78, 122] on img "button" at bounding box center [79, 123] width 10 height 10
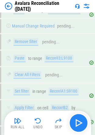
scroll to position [15678, 0]
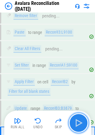
click at [78, 122] on img "button" at bounding box center [79, 123] width 10 height 10
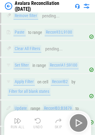
click at [78, 122] on div "Run All Undo Skip" at bounding box center [48, 123] width 81 height 20
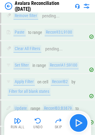
scroll to position [15716, 0]
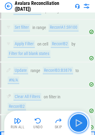
click at [78, 122] on img "button" at bounding box center [79, 123] width 10 height 10
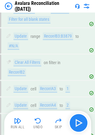
scroll to position [15812, 0]
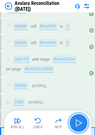
click at [71, 121] on button "button" at bounding box center [79, 123] width 20 height 20
click at [82, 121] on img "button" at bounding box center [79, 123] width 10 height 10
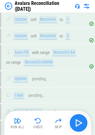
scroll to position [15854, 0]
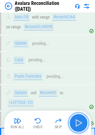
click at [82, 121] on img "button" at bounding box center [79, 123] width 10 height 10
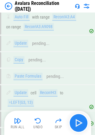
scroll to position [15923, 0]
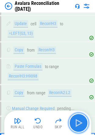
click at [77, 119] on img "button" at bounding box center [79, 123] width 10 height 10
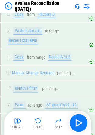
scroll to position [15971, 0]
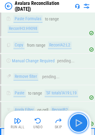
click at [78, 121] on img "button" at bounding box center [79, 123] width 10 height 10
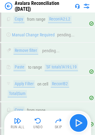
scroll to position [16024, 0]
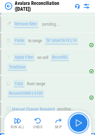
click at [78, 121] on img "button" at bounding box center [79, 123] width 10 height 10
click at [82, 118] on img "button" at bounding box center [79, 123] width 10 height 10
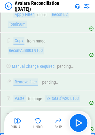
scroll to position [16071, 0]
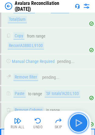
click at [78, 120] on img "button" at bounding box center [79, 123] width 10 height 10
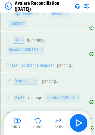
scroll to position [16067, 0]
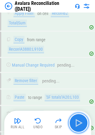
click at [84, 126] on button "button" at bounding box center [79, 123] width 20 height 20
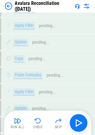
scroll to position [17234, 0]
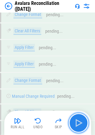
click at [80, 125] on img "button" at bounding box center [79, 123] width 10 height 10
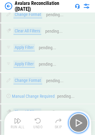
click at [80, 125] on img "button" at bounding box center [79, 123] width 10 height 10
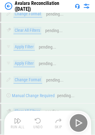
scroll to position [17260, 0]
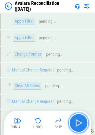
click at [79, 125] on img "button" at bounding box center [79, 123] width 10 height 10
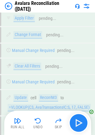
scroll to position [17297, 0]
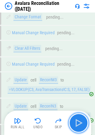
click at [79, 125] on img "button" at bounding box center [79, 123] width 10 height 10
click at [84, 120] on button "button" at bounding box center [79, 123] width 20 height 20
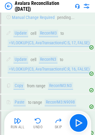
scroll to position [17345, 0]
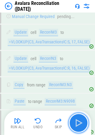
click at [77, 121] on img "button" at bounding box center [79, 123] width 10 height 10
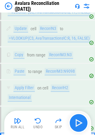
scroll to position [17376, 0]
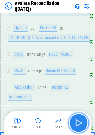
click at [77, 121] on img "button" at bounding box center [79, 123] width 10 height 10
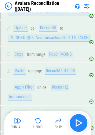
scroll to position [17407, 0]
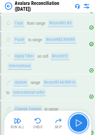
click at [77, 121] on img "button" at bounding box center [79, 123] width 10 height 10
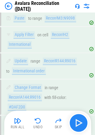
scroll to position [17433, 0]
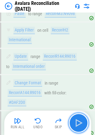
click at [82, 126] on img "button" at bounding box center [79, 123] width 10 height 10
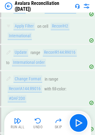
scroll to position [17459, 0]
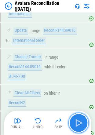
click at [79, 121] on img "button" at bounding box center [79, 123] width 10 height 10
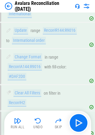
scroll to position [17485, 0]
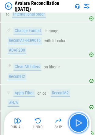
click at [74, 119] on img "button" at bounding box center [79, 123] width 10 height 10
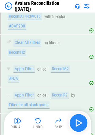
scroll to position [17511, 0]
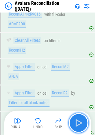
click at [74, 119] on img "button" at bounding box center [79, 123] width 10 height 10
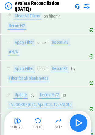
scroll to position [17548, 0]
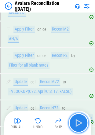
click at [74, 119] on img "button" at bounding box center [79, 123] width 10 height 10
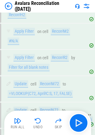
scroll to position [17546, 0]
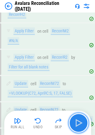
click at [79, 118] on img "button" at bounding box center [79, 123] width 10 height 10
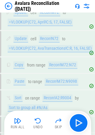
scroll to position [17628, 0]
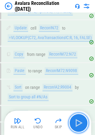
click at [78, 118] on img "button" at bounding box center [79, 123] width 10 height 10
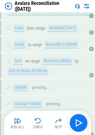
scroll to position [17660, 0]
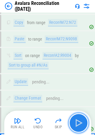
click at [78, 120] on img "button" at bounding box center [79, 123] width 10 height 10
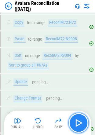
click at [78, 120] on img "button" at bounding box center [79, 123] width 10 height 10
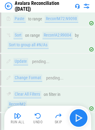
scroll to position [17709, 0]
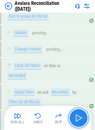
click at [78, 120] on img "button" at bounding box center [79, 118] width 10 height 10
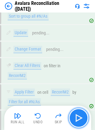
click at [87, 122] on button "button" at bounding box center [79, 118] width 20 height 20
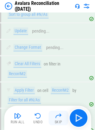
scroll to position [17751, 0]
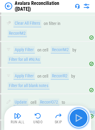
click at [82, 121] on img "button" at bounding box center [79, 118] width 10 height 10
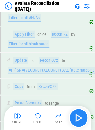
scroll to position [17803, 0]
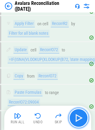
click at [81, 116] on img "button" at bounding box center [79, 118] width 10 height 10
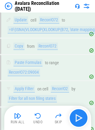
scroll to position [17834, 0]
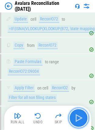
click at [81, 116] on img "button" at bounding box center [79, 118] width 10 height 10
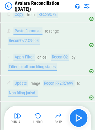
scroll to position [17865, 0]
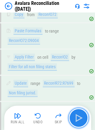
click at [75, 118] on img "button" at bounding box center [79, 118] width 10 height 10
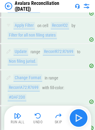
scroll to position [17917, 0]
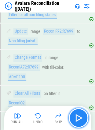
click at [77, 118] on img "button" at bounding box center [79, 118] width 10 height 10
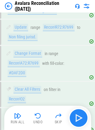
scroll to position [17948, 0]
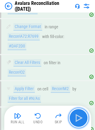
click at [76, 115] on img "button" at bounding box center [79, 118] width 10 height 10
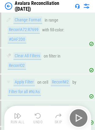
scroll to position [17989, 0]
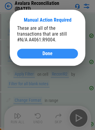
click at [32, 57] on button "Done" at bounding box center [47, 54] width 61 height 10
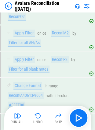
scroll to position [18020, 0]
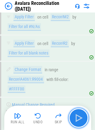
click at [74, 116] on img "button" at bounding box center [79, 118] width 10 height 10
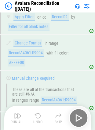
scroll to position [18052, 0]
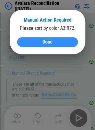
click at [76, 44] on button "Done" at bounding box center [47, 42] width 61 height 10
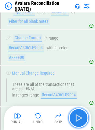
click at [83, 118] on img "button" at bounding box center [79, 118] width 10 height 10
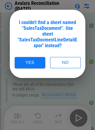
click at [47, 49] on div "I couldn't find a sheet named "SalesTaxDocument". Use sheet "SalesTaxDocmentLin…" at bounding box center [47, 34] width 61 height 34
click at [48, 29] on div "I couldn't find a sheet named "SalesTaxDocument". Use sheet "SalesTaxDocmentLin…" at bounding box center [47, 34] width 61 height 29
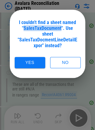
click at [48, 29] on div "I couldn't find a sheet named "SalesTaxDocument". Use sheet "SalesTaxDocmentLin…" at bounding box center [47, 34] width 61 height 29
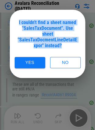
click at [48, 29] on div "I couldn't find a sheet named "SalesTaxDocument". Use sheet "SalesTaxDocmentLin…" at bounding box center [47, 34] width 61 height 29
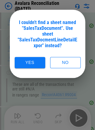
click at [49, 47] on div "I couldn't find a sheet named "SalesTaxDocument". Use sheet "SalesTaxDocmentLin…" at bounding box center [47, 34] width 61 height 29
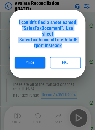
click at [49, 47] on div "I couldn't find a sheet named "SalesTaxDocument". Use sheet "SalesTaxDocmentLin…" at bounding box center [47, 34] width 61 height 29
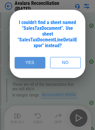
click at [26, 60] on button "Yes" at bounding box center [30, 62] width 31 height 11
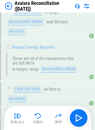
scroll to position [18099, 0]
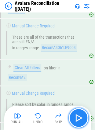
click at [77, 114] on img "button" at bounding box center [79, 118] width 10 height 10
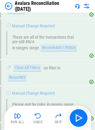
scroll to position [18128, 0]
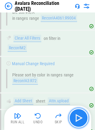
click at [80, 114] on img "button" at bounding box center [79, 118] width 10 height 10
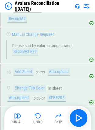
scroll to position [18160, 0]
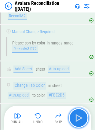
click at [81, 118] on img "button" at bounding box center [79, 118] width 10 height 10
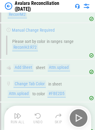
scroll to position [18200, 0]
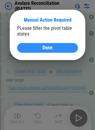
click at [65, 49] on div "Done" at bounding box center [47, 47] width 46 height 5
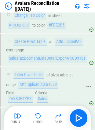
scroll to position [18231, 0]
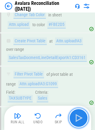
click at [77, 115] on img "button" at bounding box center [79, 118] width 10 height 10
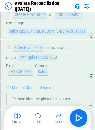
scroll to position [18263, 0]
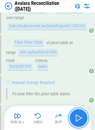
click at [84, 121] on button "button" at bounding box center [79, 118] width 20 height 20
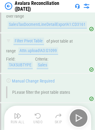
scroll to position [18303, 0]
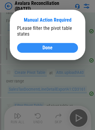
click at [23, 48] on button "Done" at bounding box center [47, 48] width 61 height 10
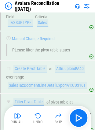
scroll to position [18330, 0]
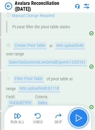
click at [79, 119] on img "button" at bounding box center [79, 118] width 10 height 10
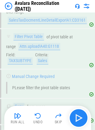
scroll to position [18383, 0]
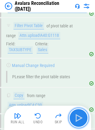
click at [79, 119] on img "button" at bounding box center [79, 118] width 10 height 10
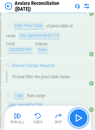
click at [73, 117] on button "button" at bounding box center [79, 118] width 20 height 20
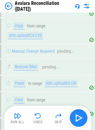
scroll to position [18457, 0]
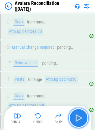
click at [73, 117] on button "button" at bounding box center [79, 118] width 20 height 20
click at [83, 115] on img "button" at bounding box center [79, 118] width 10 height 10
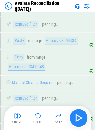
scroll to position [18496, 0]
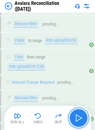
click at [84, 117] on button "button" at bounding box center [79, 118] width 20 height 20
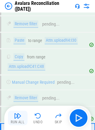
click at [18, 117] on img "button" at bounding box center [17, 115] width 7 height 7
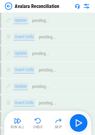
scroll to position [13395, 0]
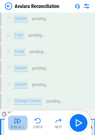
click at [15, 122] on img "button" at bounding box center [17, 120] width 7 height 7
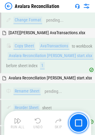
scroll to position [13481, 0]
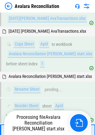
scroll to position [13603, 0]
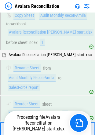
scroll to position [13755, 0]
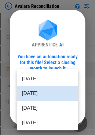
click at [32, 83] on body "Avalara Reconciliation User information pending... User information pending... …" at bounding box center [47, 67] width 95 height 135
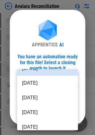
scroll to position [28, 0]
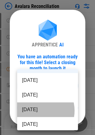
click at [36, 110] on li "[DATE]" at bounding box center [47, 109] width 61 height 15
type input "********"
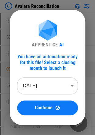
click at [36, 110] on button "Continue" at bounding box center [47, 107] width 61 height 15
